Goal: Task Accomplishment & Management: Use online tool/utility

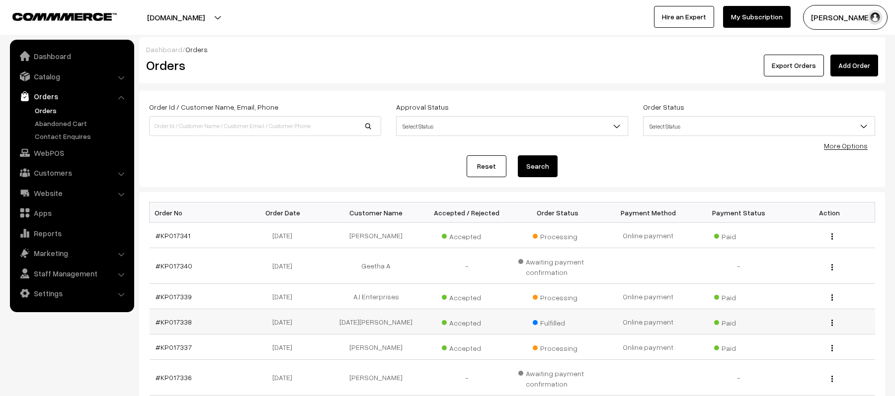
scroll to position [132, 0]
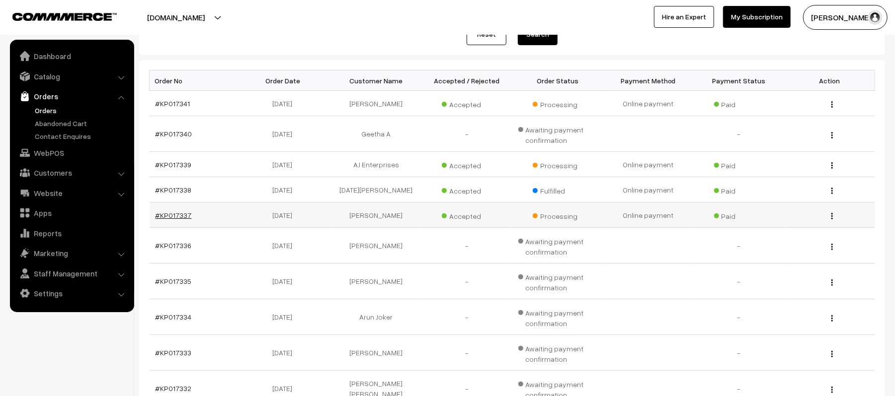
click at [173, 220] on link "#KP017337" at bounding box center [173, 215] width 36 height 8
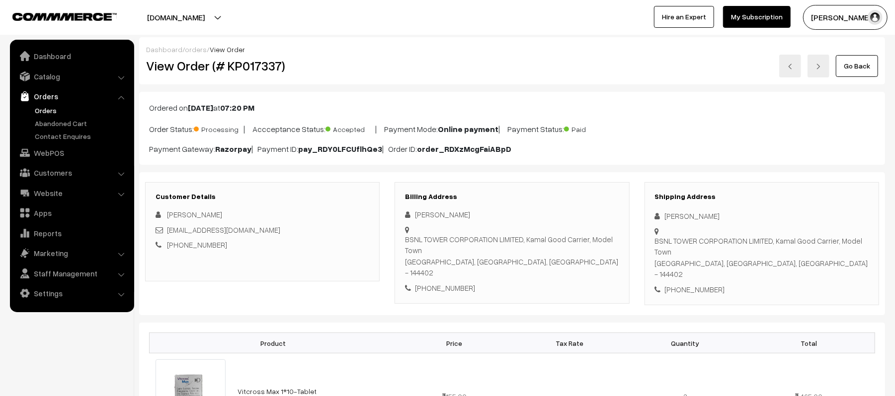
click at [48, 110] on link "Orders" at bounding box center [81, 110] width 98 height 10
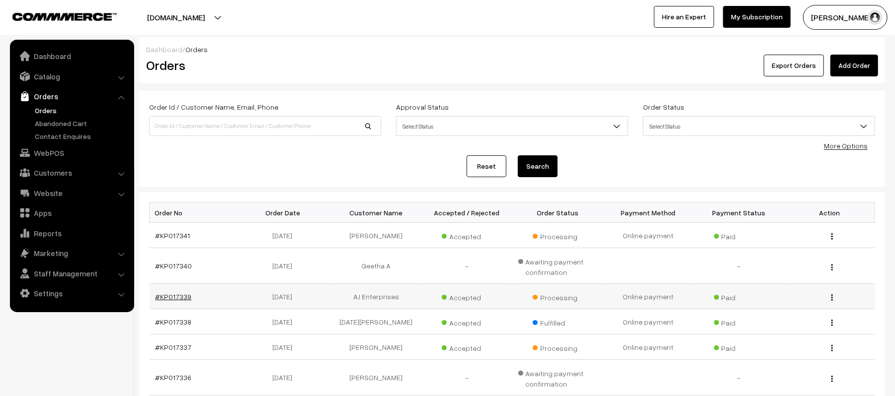
drag, startPoint x: 179, startPoint y: 302, endPoint x: 171, endPoint y: 299, distance: 9.1
click at [171, 299] on link "#KP017339" at bounding box center [173, 297] width 36 height 8
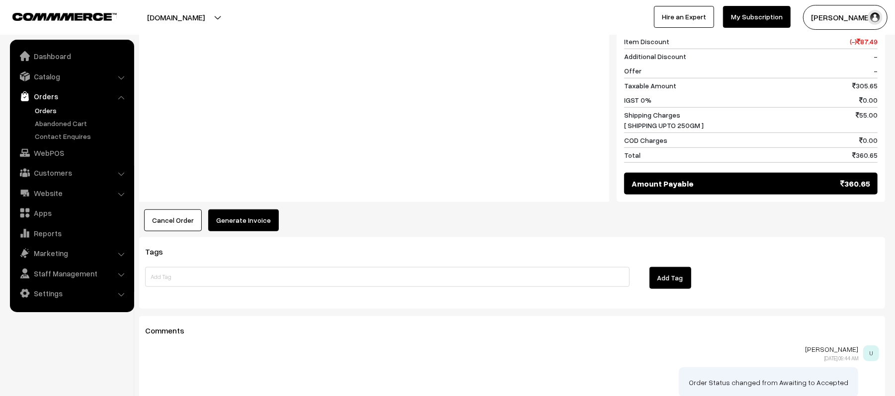
click at [246, 210] on button "Generate Invoice" at bounding box center [243, 221] width 71 height 22
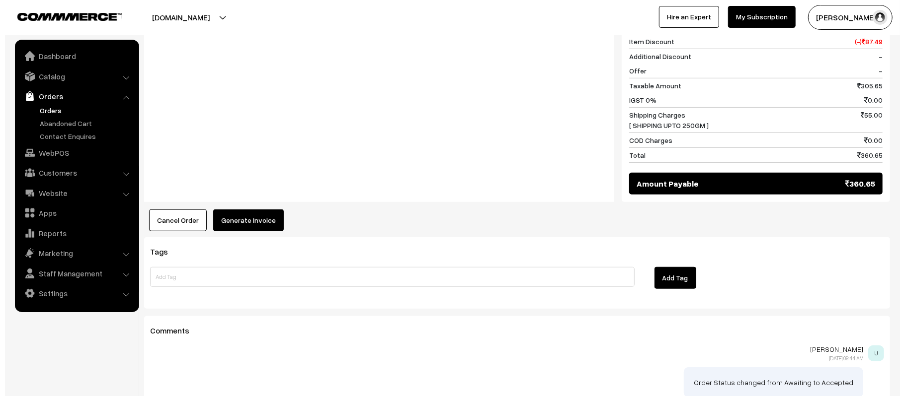
scroll to position [465, 0]
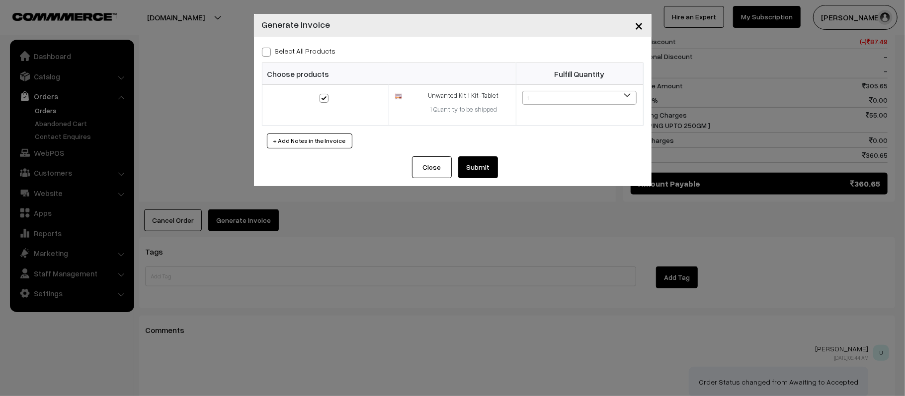
click at [472, 163] on button "Submit" at bounding box center [478, 167] width 40 height 22
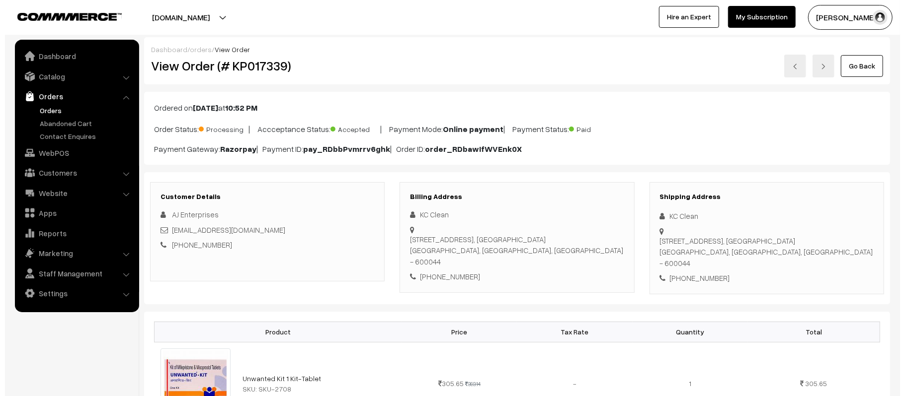
scroll to position [397, 0]
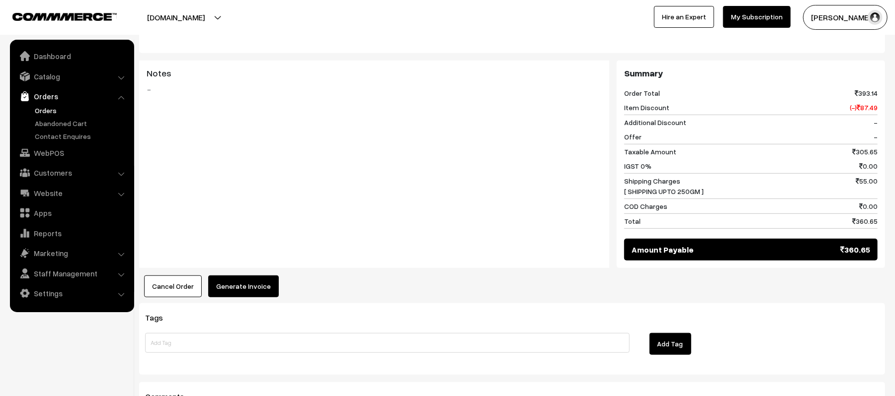
click at [242, 276] on button "Generate Invoice" at bounding box center [243, 287] width 71 height 22
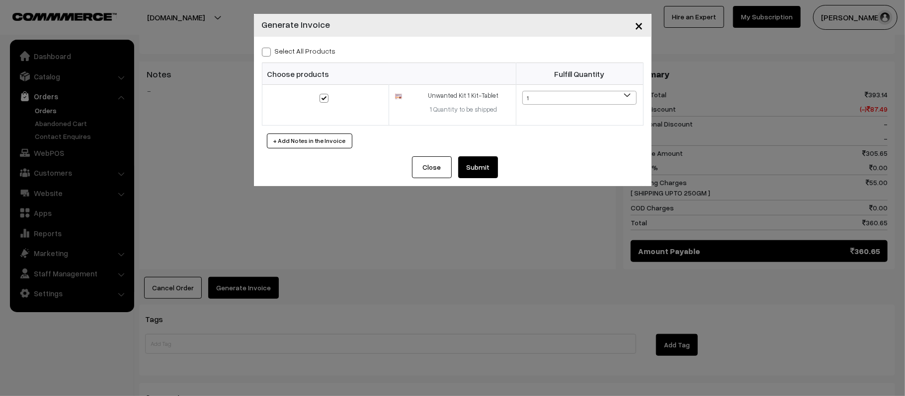
click at [479, 174] on button "Submit" at bounding box center [478, 167] width 40 height 22
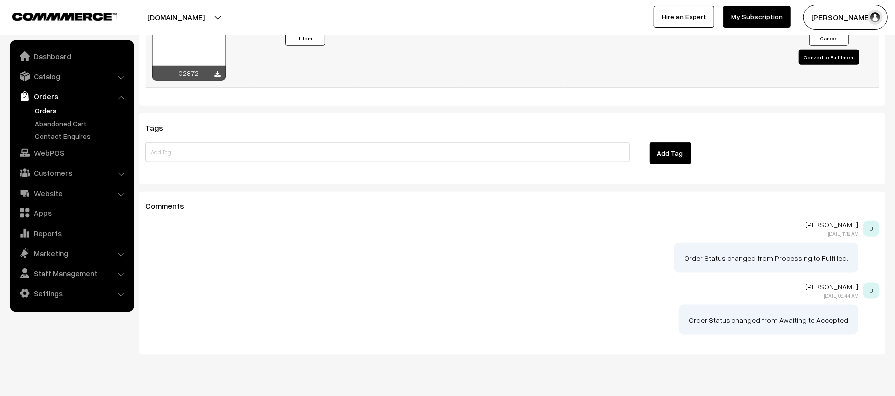
scroll to position [728, 0]
click at [218, 72] on icon at bounding box center [218, 75] width 6 height 6
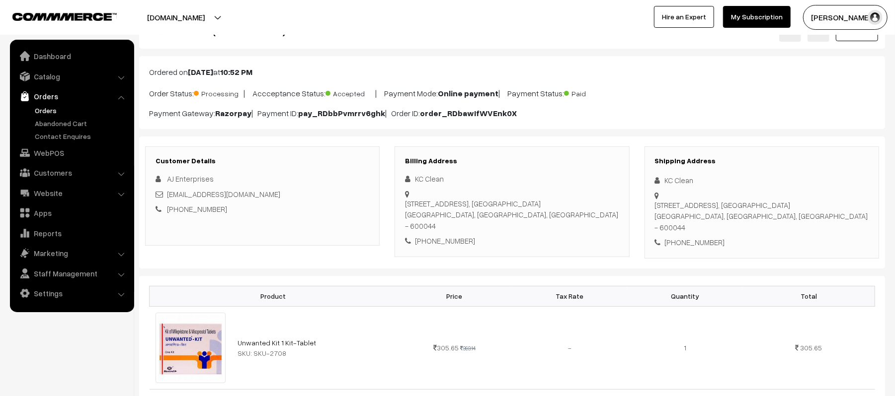
scroll to position [0, 0]
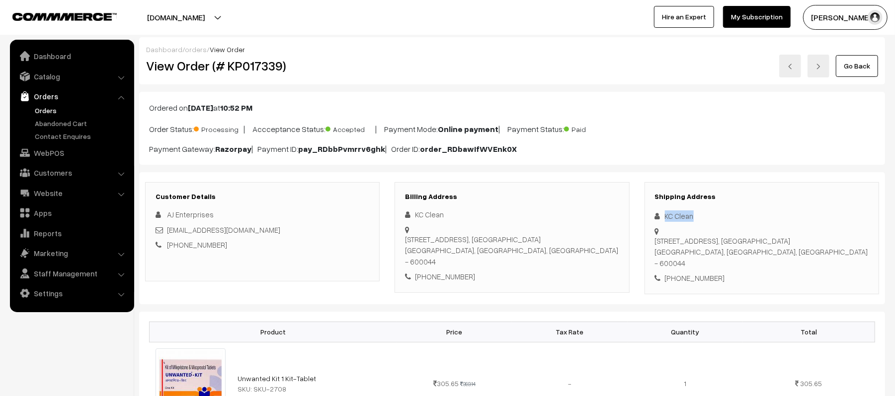
drag, startPoint x: 698, startPoint y: 219, endPoint x: 659, endPoint y: 220, distance: 39.8
click at [659, 220] on div "KC Clean" at bounding box center [762, 216] width 214 height 11
copy div "KC Clean"
click at [698, 273] on div "+91 7667202525" at bounding box center [762, 278] width 214 height 11
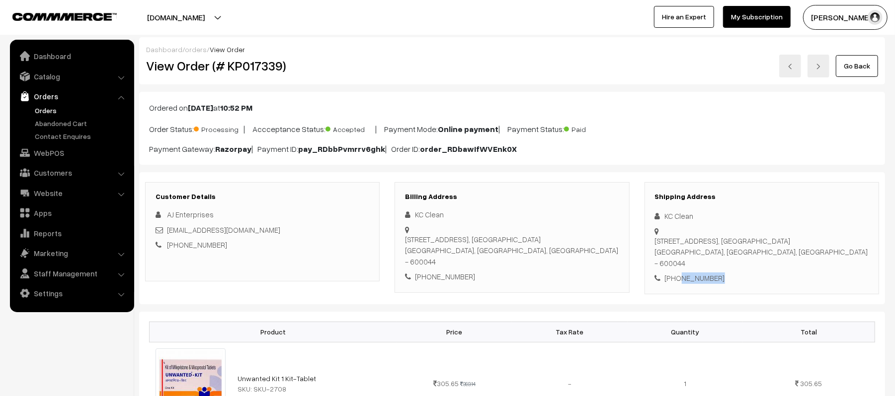
copy div "7667202525"
drag, startPoint x: 258, startPoint y: 231, endPoint x: 168, endPoint y: 233, distance: 90.4
click at [168, 233] on div "aje241524@gmail.com" at bounding box center [262, 230] width 214 height 11
copy link "aje241524@gmail.com"
drag, startPoint x: 666, startPoint y: 230, endPoint x: 801, endPoint y: 242, distance: 135.6
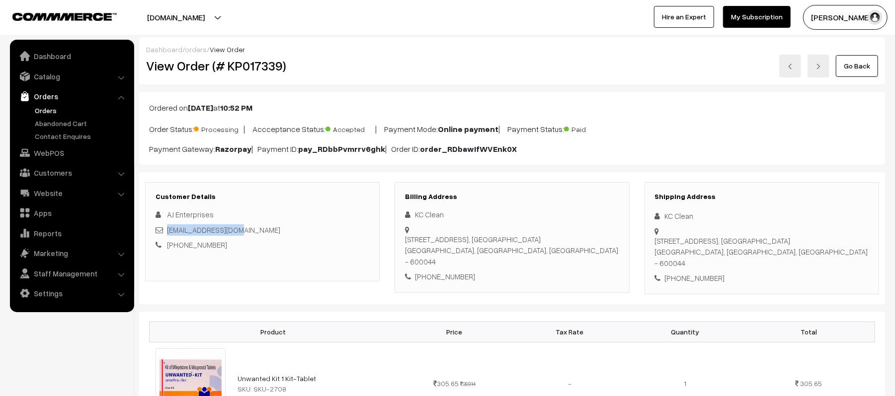
click at [801, 242] on div "30, Temple Town Street, Tiruneermalai Road, Chromepet Chennai, Tamil Nadu, Indi…" at bounding box center [762, 252] width 214 height 34
copy div "30, Temple Town Street, Tiruneermalai Road, Chromepet Chennai, Tamil Nadu, Indi…"
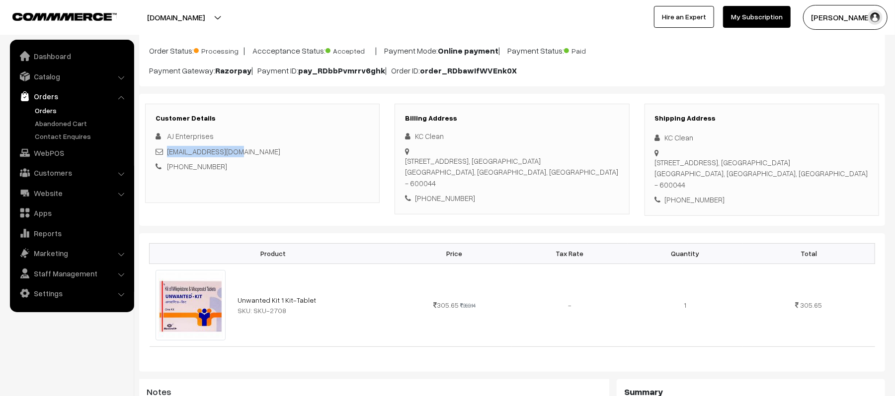
scroll to position [397, 0]
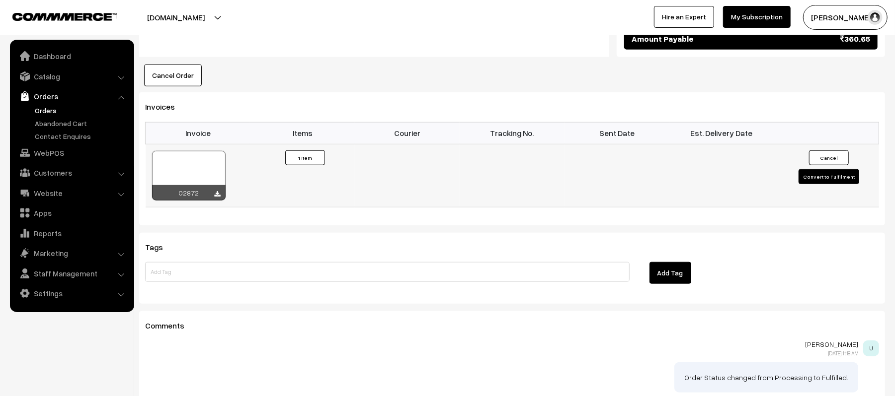
click at [823, 169] on button "Convert to Fulfilment" at bounding box center [828, 176] width 61 height 15
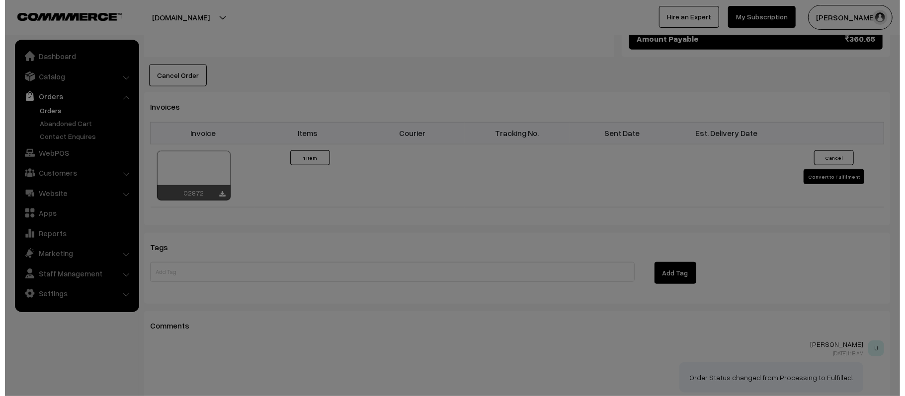
scroll to position [610, 0]
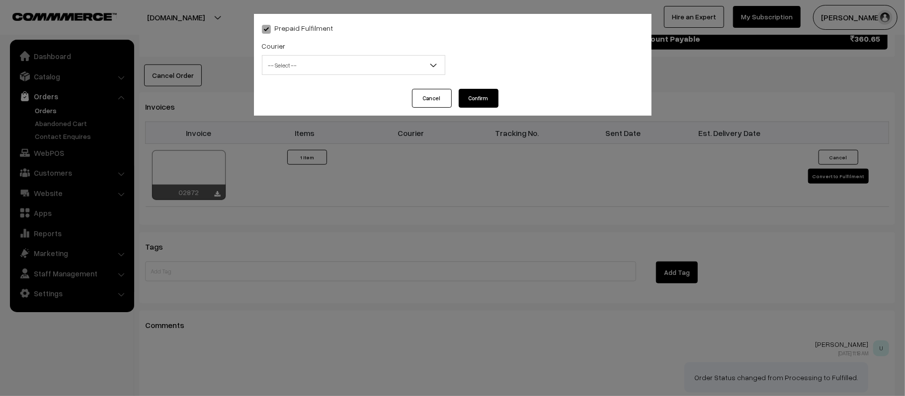
click at [335, 61] on span "-- Select --" at bounding box center [353, 65] width 182 height 17
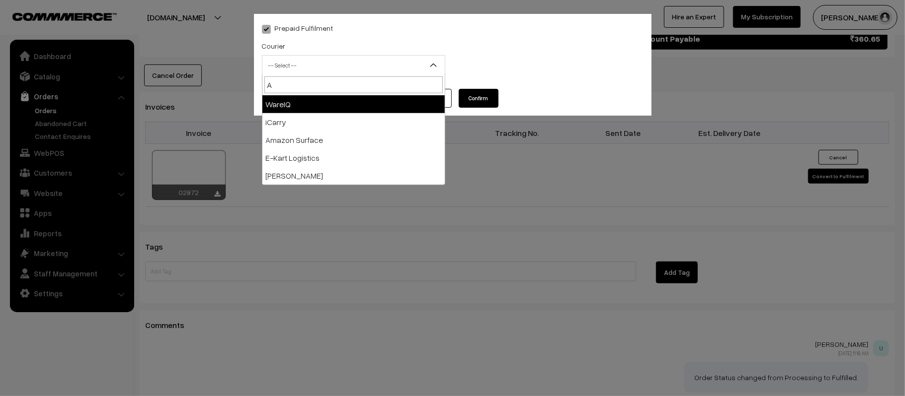
type input "AM"
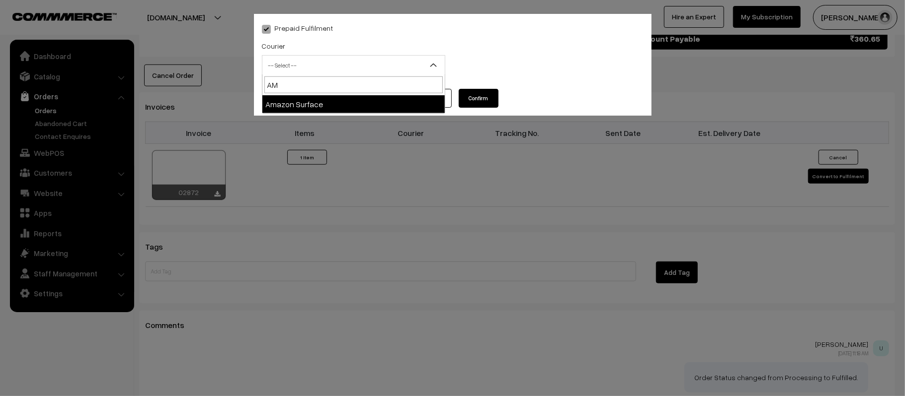
select select "5"
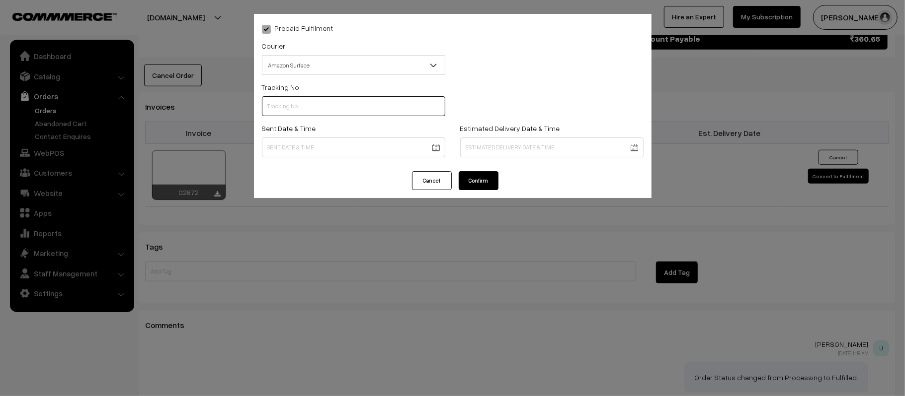
paste input "363238186169"
type input "363238186169"
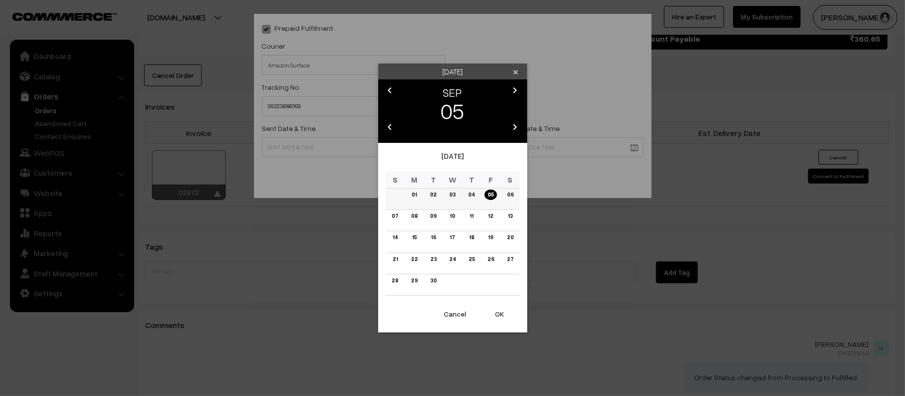
click at [509, 197] on link "06" at bounding box center [509, 195] width 12 height 10
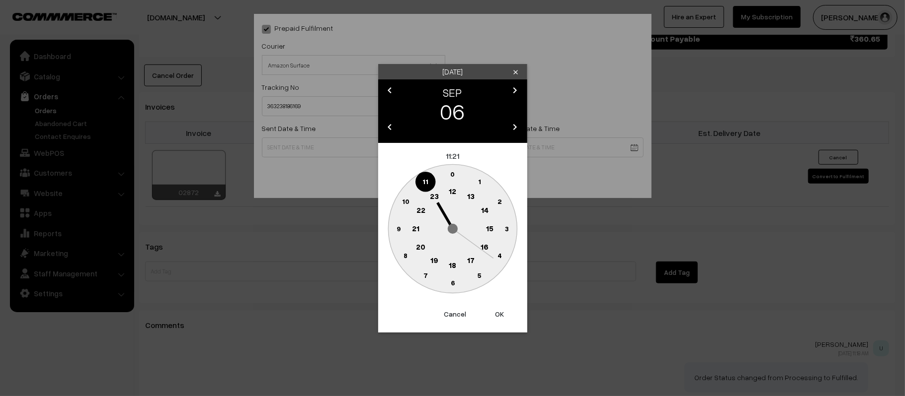
click at [444, 316] on button "Cancel" at bounding box center [455, 315] width 40 height 22
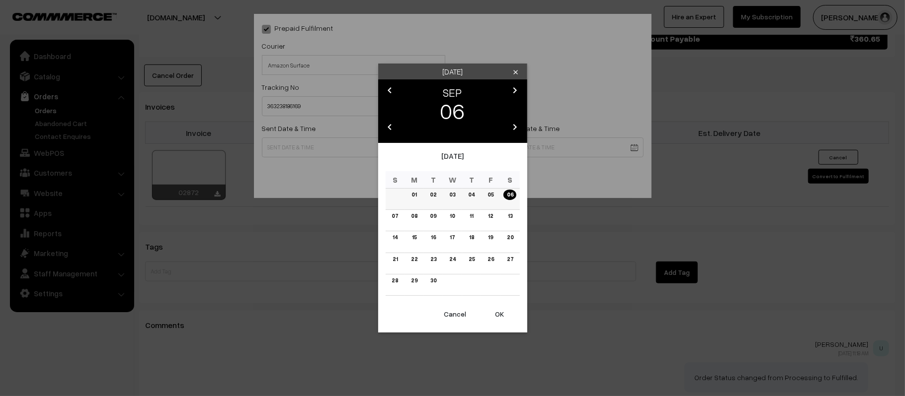
click at [488, 193] on link "05" at bounding box center [490, 195] width 12 height 10
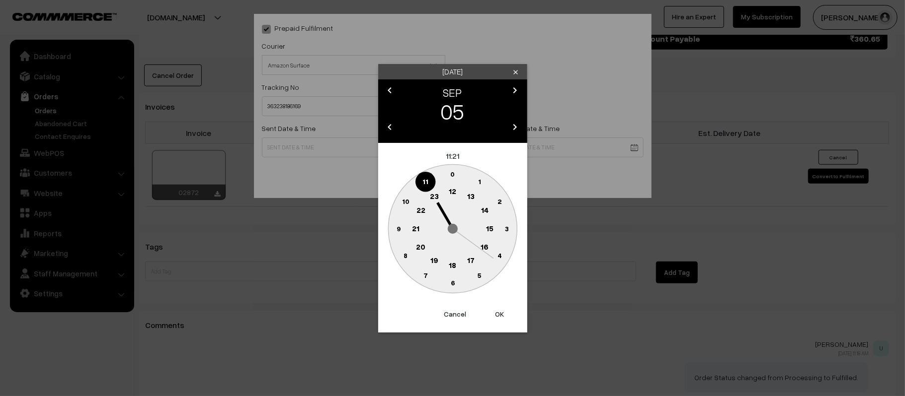
click at [485, 228] on text "15" at bounding box center [488, 228] width 7 height 9
click at [393, 228] on circle at bounding box center [398, 229] width 20 height 20
type input "05-09-2025 15:45"
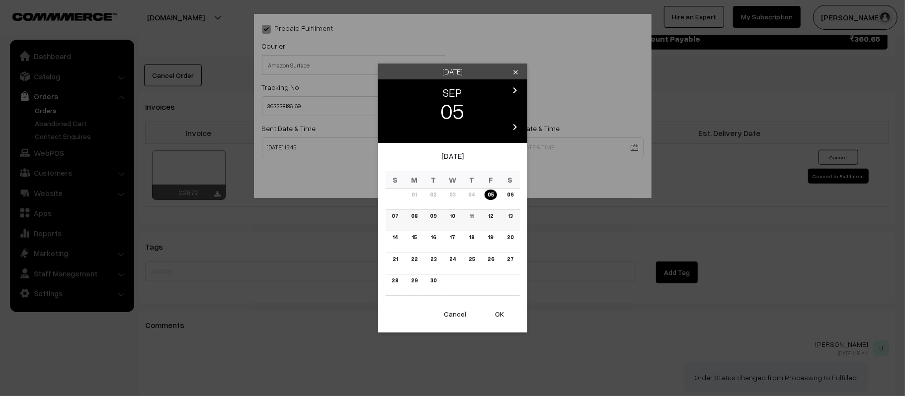
click at [469, 217] on link "11" at bounding box center [470, 216] width 9 height 10
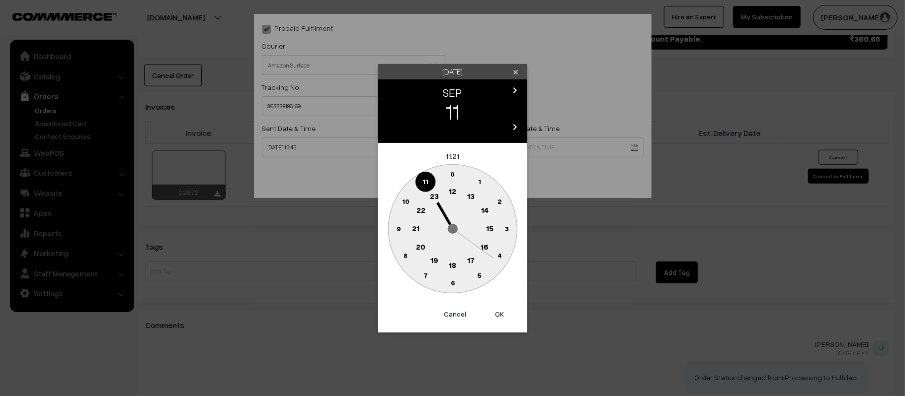
click at [417, 228] on text "21" at bounding box center [415, 228] width 7 height 9
click at [447, 281] on circle at bounding box center [441, 280] width 13 height 13
type input "11-09-2025 21:32"
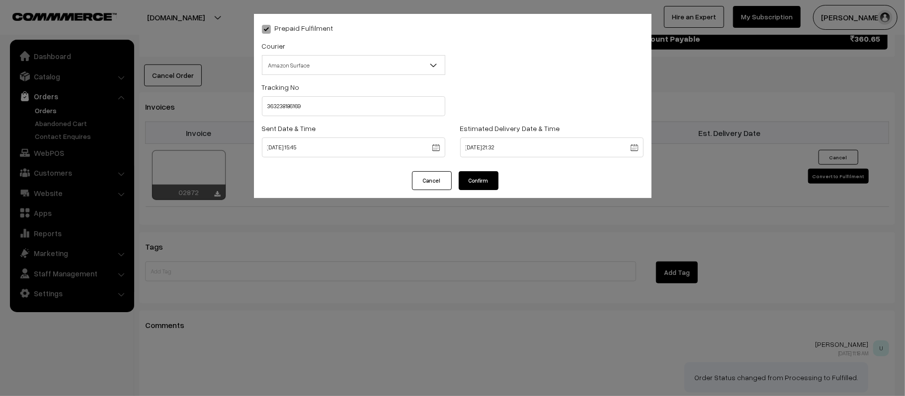
click at [482, 177] on button "Confirm" at bounding box center [478, 180] width 40 height 19
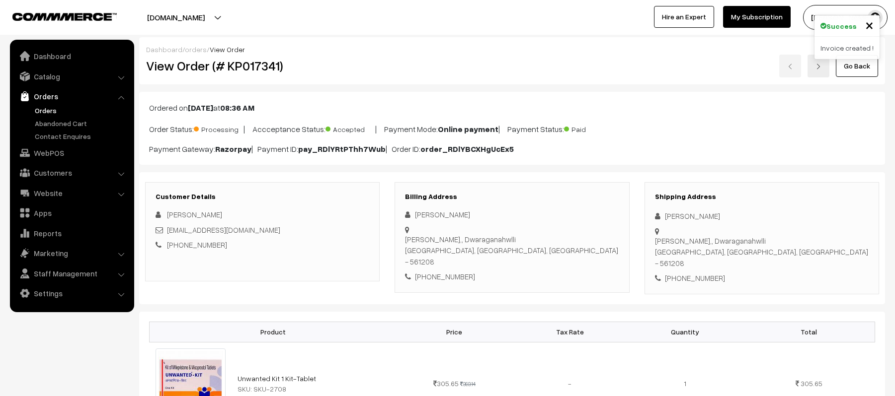
scroll to position [464, 0]
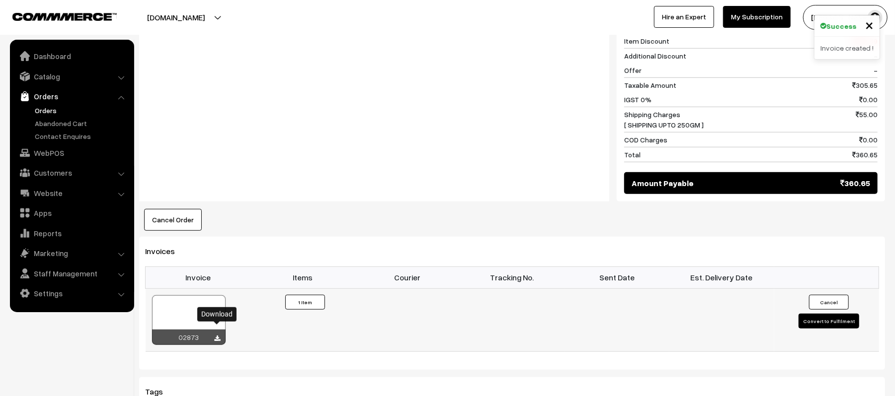
click at [217, 336] on icon at bounding box center [218, 339] width 6 height 6
click at [398, 123] on div "Notes -" at bounding box center [374, 98] width 470 height 208
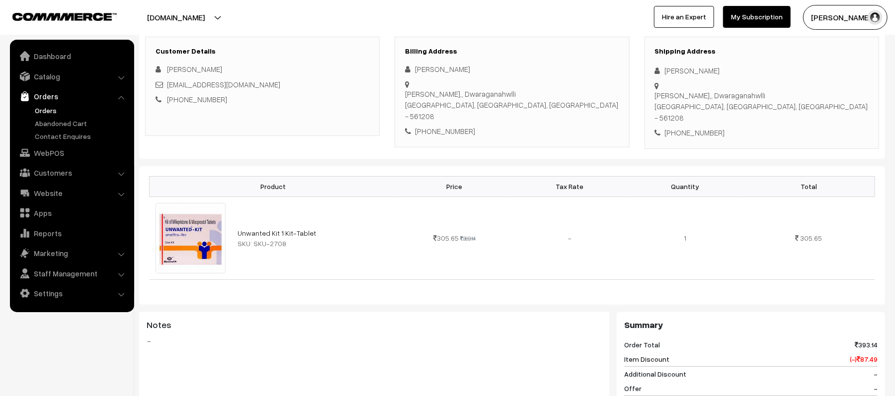
scroll to position [0, 0]
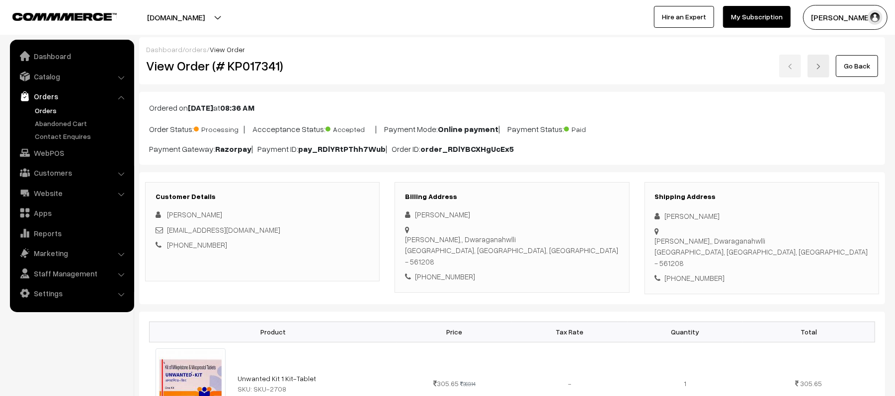
click at [52, 109] on link "Orders" at bounding box center [81, 110] width 98 height 10
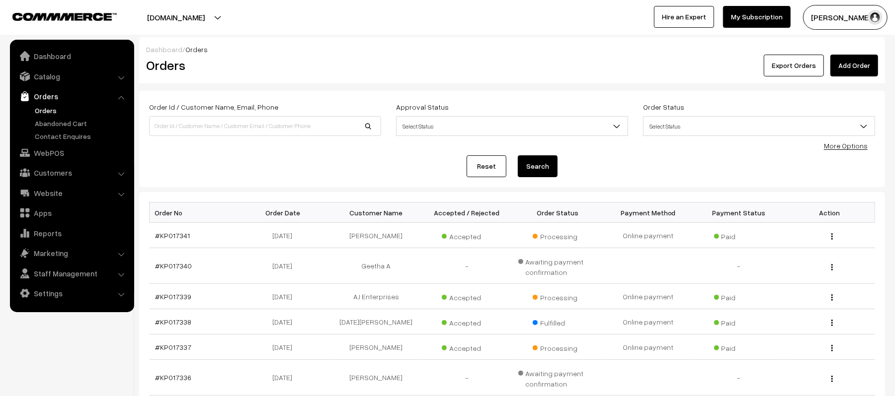
click at [314, 162] on div "Reset Search" at bounding box center [512, 166] width 726 height 22
click at [306, 166] on div "Reset Search" at bounding box center [512, 166] width 726 height 22
click at [175, 232] on link "#KP017341" at bounding box center [172, 235] width 35 height 8
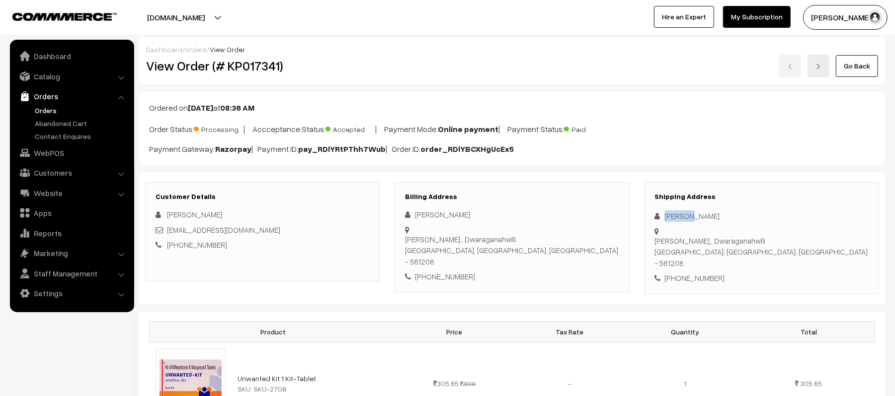
drag, startPoint x: 699, startPoint y: 215, endPoint x: 664, endPoint y: 218, distance: 35.4
click at [664, 218] on div "Vijay N" at bounding box center [762, 216] width 214 height 11
copy div "Vijay N"
click at [686, 273] on div "+91 9663324842" at bounding box center [762, 278] width 214 height 11
click at [688, 273] on div "+91 9663324842" at bounding box center [762, 278] width 214 height 11
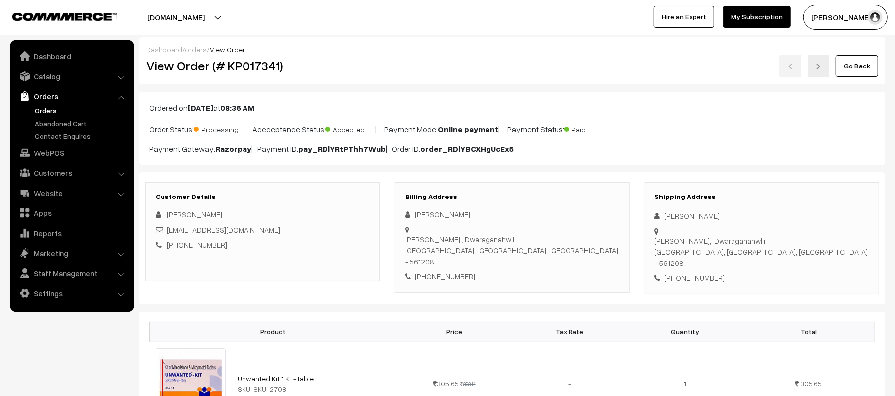
click at [696, 273] on div "+91 9663324842" at bounding box center [762, 278] width 214 height 11
copy div "9663324842"
drag, startPoint x: 271, startPoint y: 232, endPoint x: 167, endPoint y: 234, distance: 103.8
click at [167, 234] on div "[EMAIL_ADDRESS][DOMAIN_NAME]" at bounding box center [262, 230] width 214 height 11
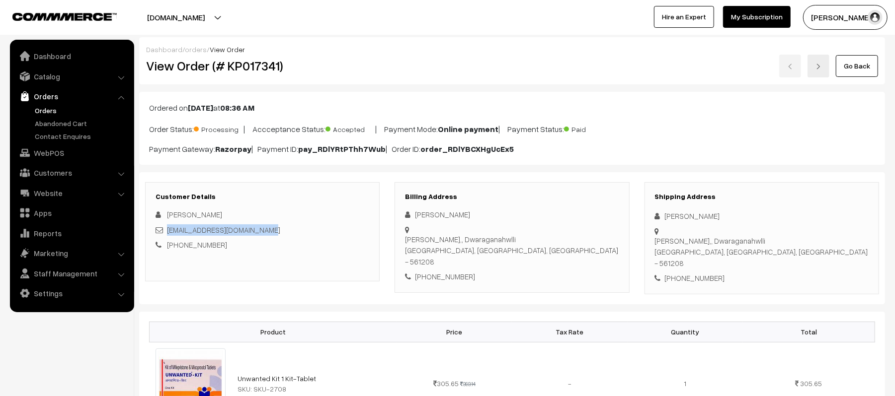
copy link "[EMAIL_ADDRESS][DOMAIN_NAME]"
drag, startPoint x: 665, startPoint y: 233, endPoint x: 826, endPoint y: 233, distance: 160.9
click at [826, 233] on div "Shipping Address Vijay N Gauribidanu,, Dwaraganahwlli Gauribidanur, Karnataka, …" at bounding box center [761, 238] width 234 height 112
copy div "Gauribidanu,, Dwaraganahwlli Gauribidanur, Karnataka, India - 561208"
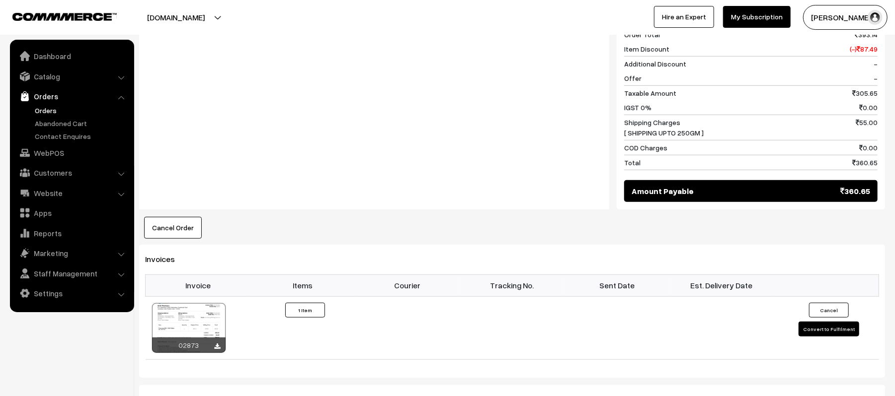
scroll to position [463, 0]
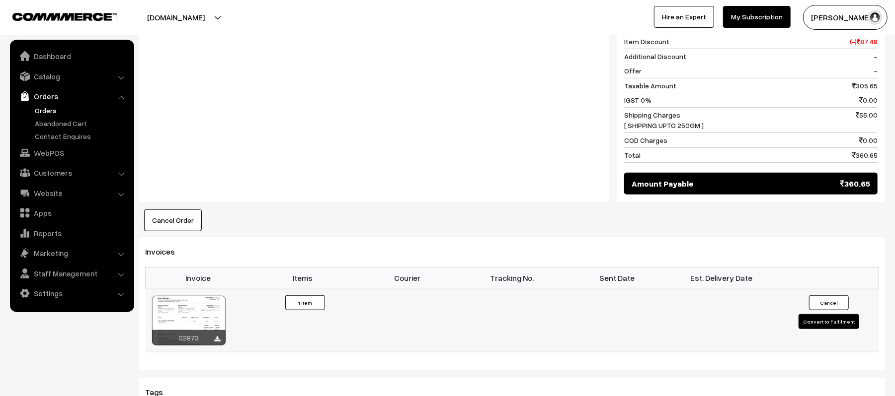
click at [839, 314] on button "Convert to Fulfilment" at bounding box center [828, 321] width 61 height 15
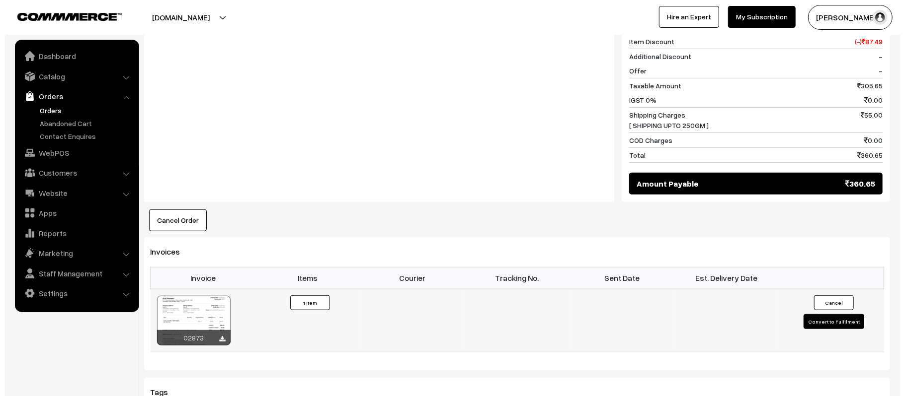
scroll to position [465, 0]
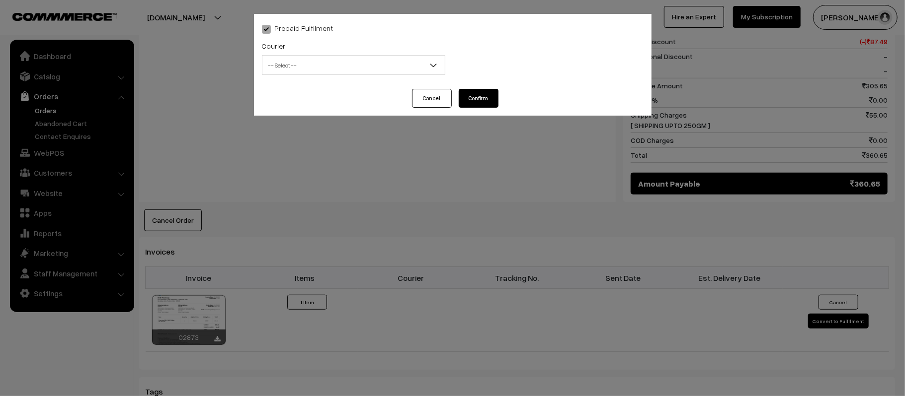
click at [285, 47] on div "Courier -- Select -- Shiprocket WareIQ iCarry Delhivery Amazon Surface E-Kart L…" at bounding box center [353, 57] width 183 height 35
click at [296, 71] on span "-- Select --" at bounding box center [353, 65] width 182 height 17
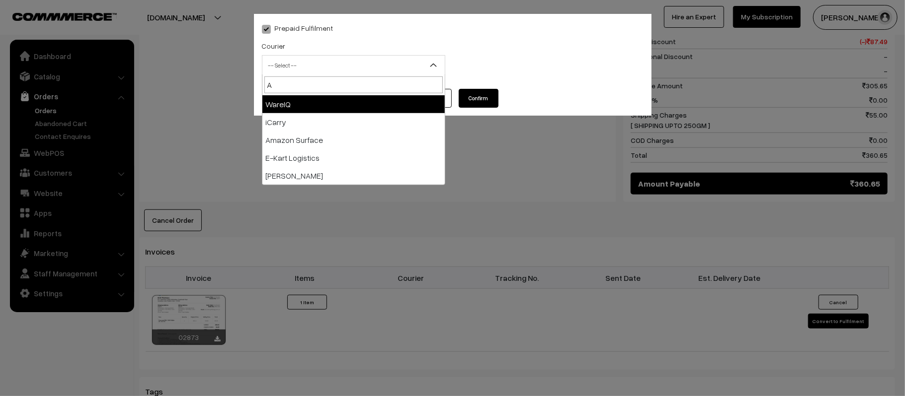
type input "AM"
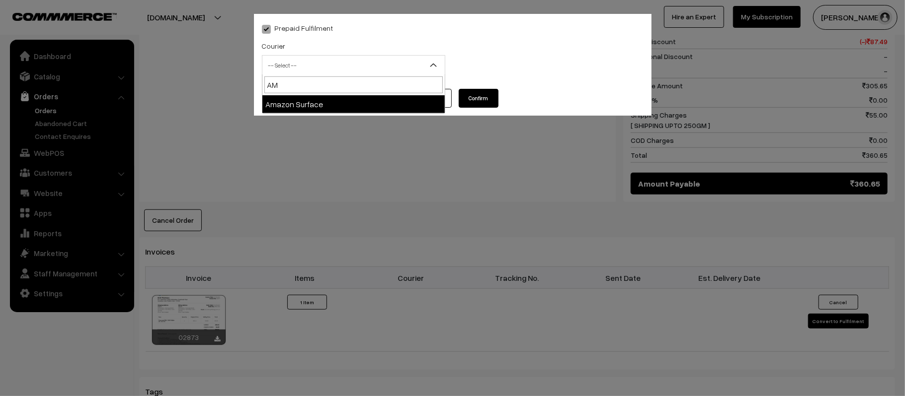
select select "5"
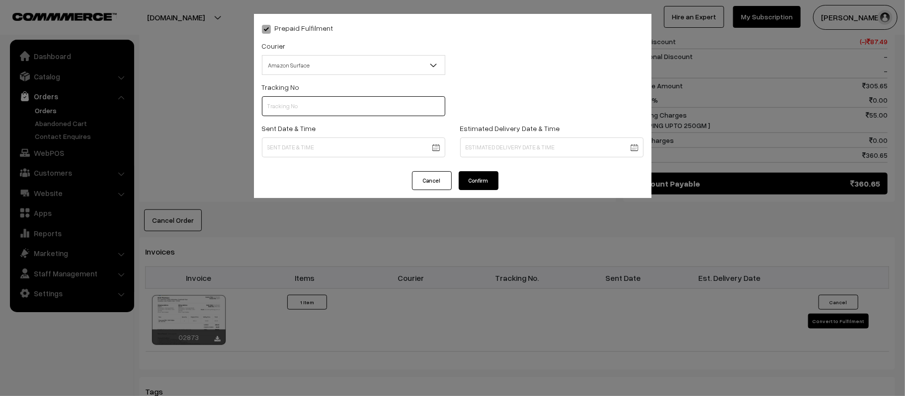
scroll to position [0, 0]
paste input "363238223994"
type input "363238223994"
click at [334, 153] on body "Thank you for showing interest. Our team will call you shortly. Close kirtiphar…" at bounding box center [452, 109] width 905 height 1149
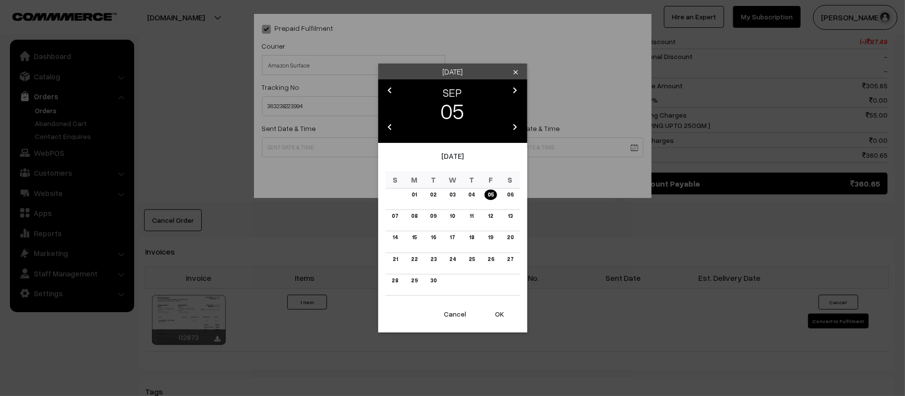
click at [497, 312] on button "OK" at bounding box center [500, 315] width 40 height 22
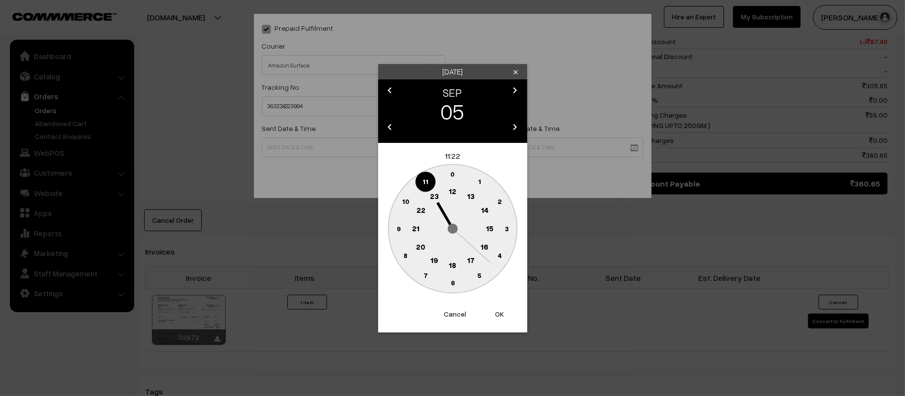
click at [490, 228] on text "15" at bounding box center [488, 228] width 7 height 9
click at [400, 228] on text "45" at bounding box center [398, 228] width 8 height 8
type input "05-09-2025 15:45"
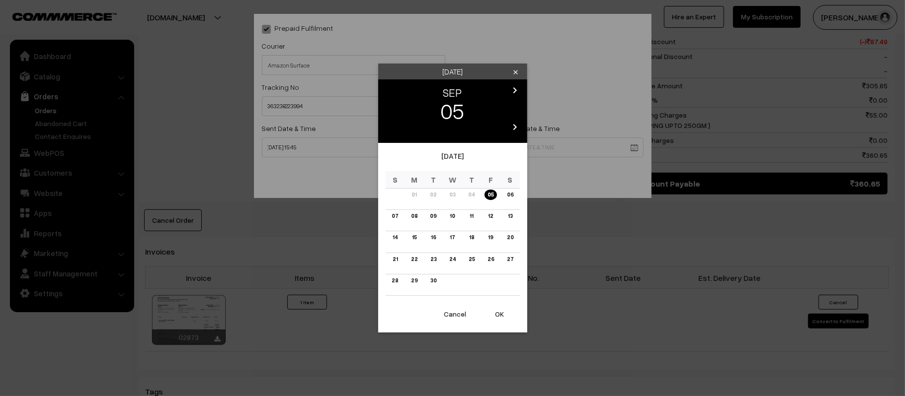
click at [548, 142] on body "Thank you for showing interest. Our team will call you shortly. Close kirtiphar…" at bounding box center [452, 109] width 905 height 1149
click at [468, 218] on link "11" at bounding box center [470, 216] width 9 height 10
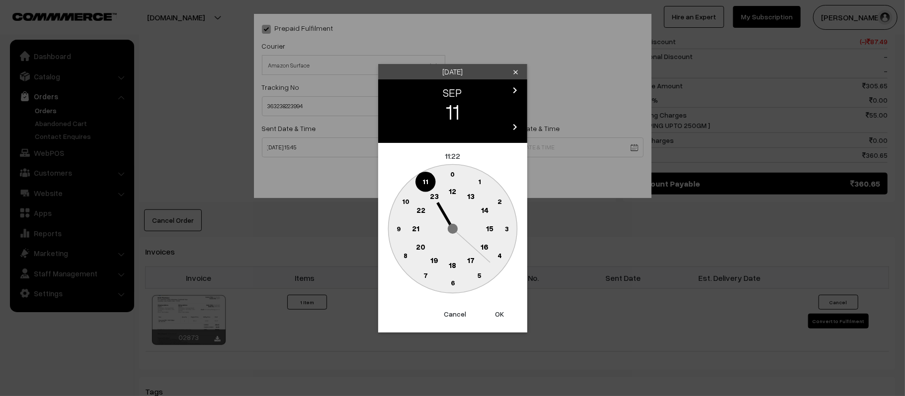
click at [414, 227] on text "21" at bounding box center [415, 228] width 7 height 9
click at [453, 287] on circle at bounding box center [452, 283] width 20 height 20
type input "11-09-2025 21:30"
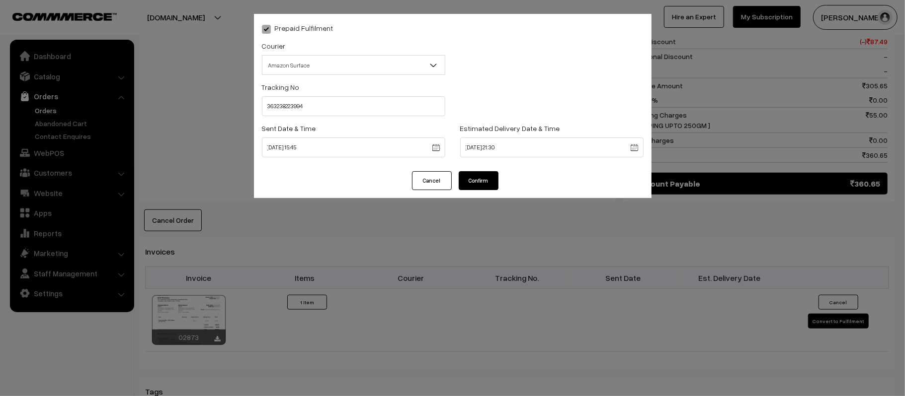
click at [475, 175] on button "Confirm" at bounding box center [478, 180] width 40 height 19
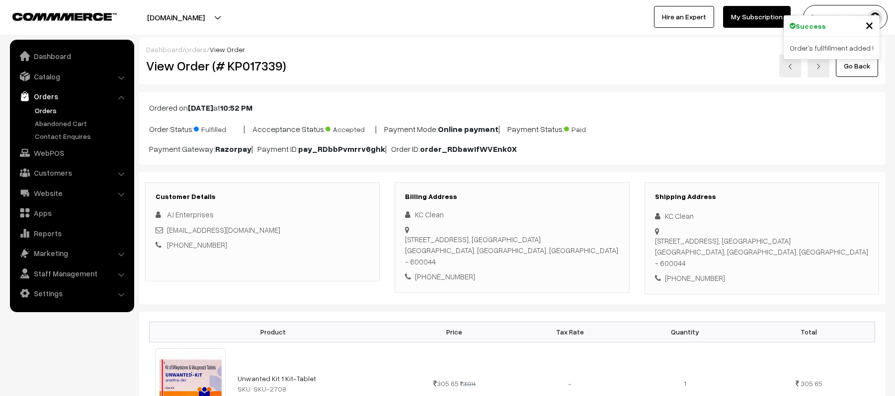
scroll to position [609, 0]
